Goal: Task Accomplishment & Management: Manage account settings

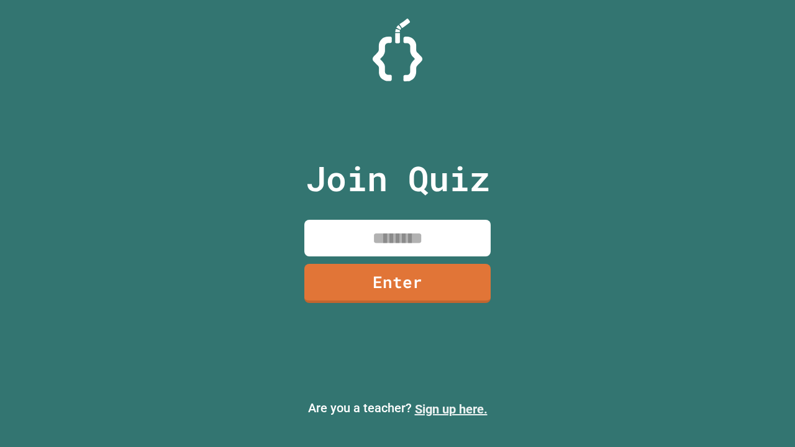
click at [451, 409] on link "Sign up here." at bounding box center [451, 409] width 73 height 15
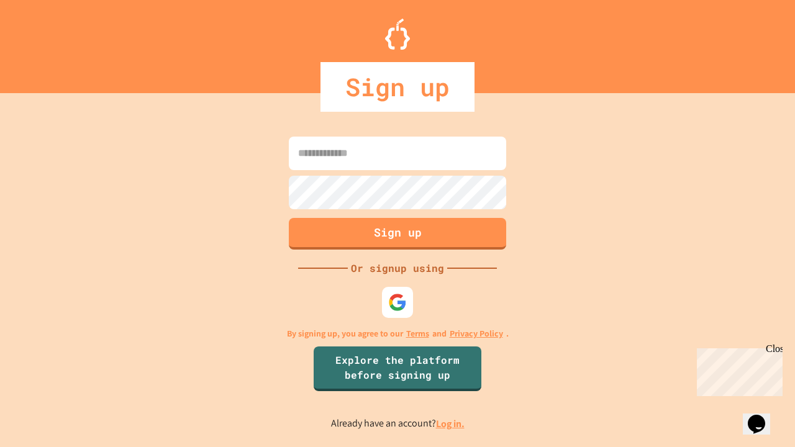
click at [451, 424] on link "Log in." at bounding box center [450, 423] width 29 height 13
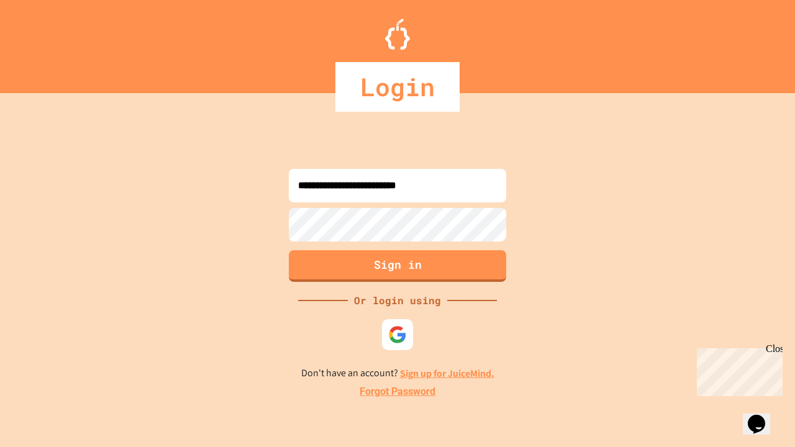
type input "**********"
